Goal: Task Accomplishment & Management: Manage account settings

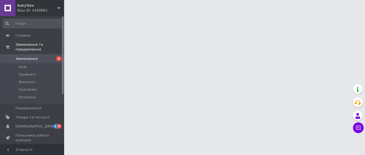
click at [45, 56] on span "Замовлення" at bounding box center [33, 58] width 34 height 5
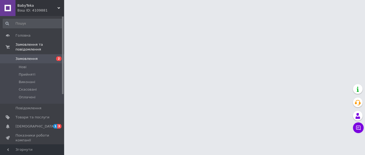
click at [45, 56] on span "Замовлення" at bounding box center [33, 58] width 34 height 5
click at [14, 56] on span at bounding box center [8, 58] width 16 height 5
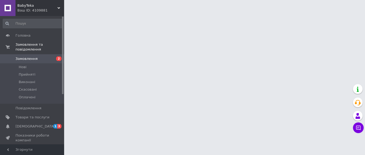
click at [26, 56] on span "Замовлення" at bounding box center [27, 58] width 22 height 5
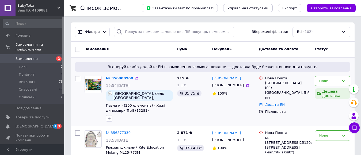
click at [90, 85] on img at bounding box center [93, 84] width 17 height 17
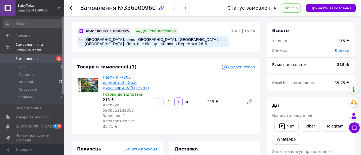
click at [111, 79] on link "Пазли и - (200 елементів) - Хижі динозаври Trefl (13281)" at bounding box center [126, 82] width 46 height 15
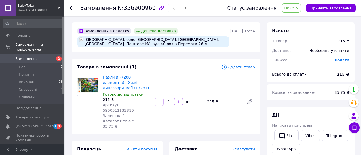
click at [71, 8] on use at bounding box center [72, 8] width 4 height 4
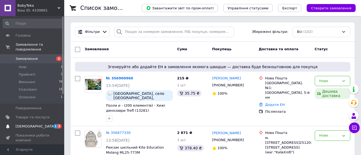
click at [36, 124] on span "[DEMOGRAPHIC_DATA]" at bounding box center [33, 126] width 34 height 5
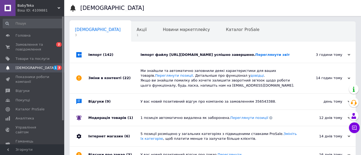
click at [349, 107] on div at bounding box center [354, 103] width 11 height 10
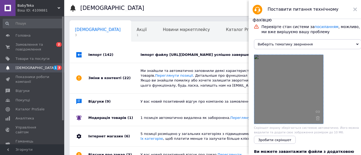
click at [279, 107] on div at bounding box center [288, 89] width 69 height 69
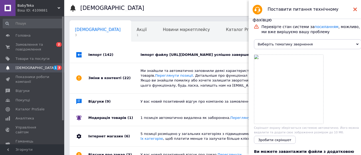
click at [355, 8] on icon at bounding box center [355, 9] width 4 height 4
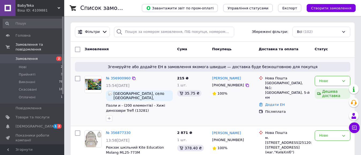
scroll to position [27, 0]
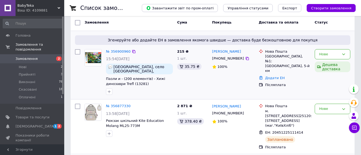
click at [299, 57] on div "[GEOGRAPHIC_DATA], №1: [GEOGRAPHIC_DATA], 5-й км" at bounding box center [287, 64] width 45 height 20
drag, startPoint x: 265, startPoint y: 49, endPoint x: 299, endPoint y: 61, distance: 36.0
click at [299, 61] on div "Нова Пошта Херсон, №1: [GEOGRAPHIC_DATA], 5-й км" at bounding box center [287, 61] width 47 height 24
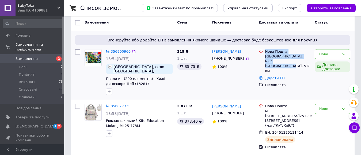
click at [121, 51] on link "№ 356900960" at bounding box center [118, 51] width 25 height 4
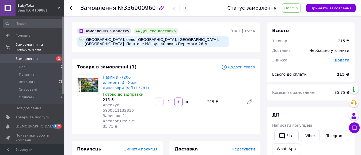
click at [71, 8] on use at bounding box center [72, 8] width 4 height 4
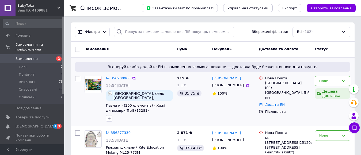
scroll to position [27, 0]
